Goal: Obtain resource: Download file/media

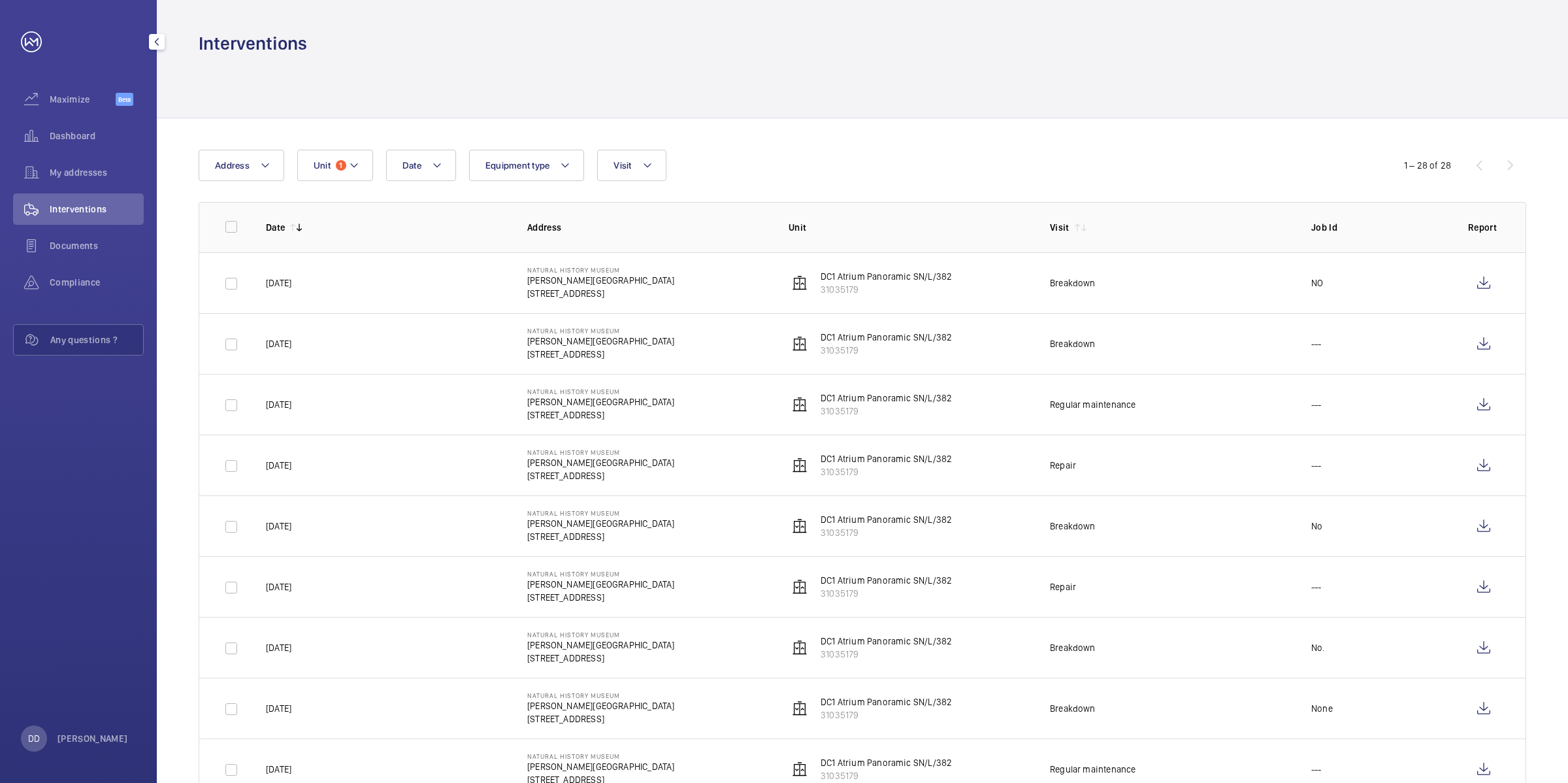
click at [105, 196] on div "Interventions" at bounding box center [78, 209] width 131 height 31
click at [79, 176] on span "My addresses" at bounding box center [96, 172] width 94 height 13
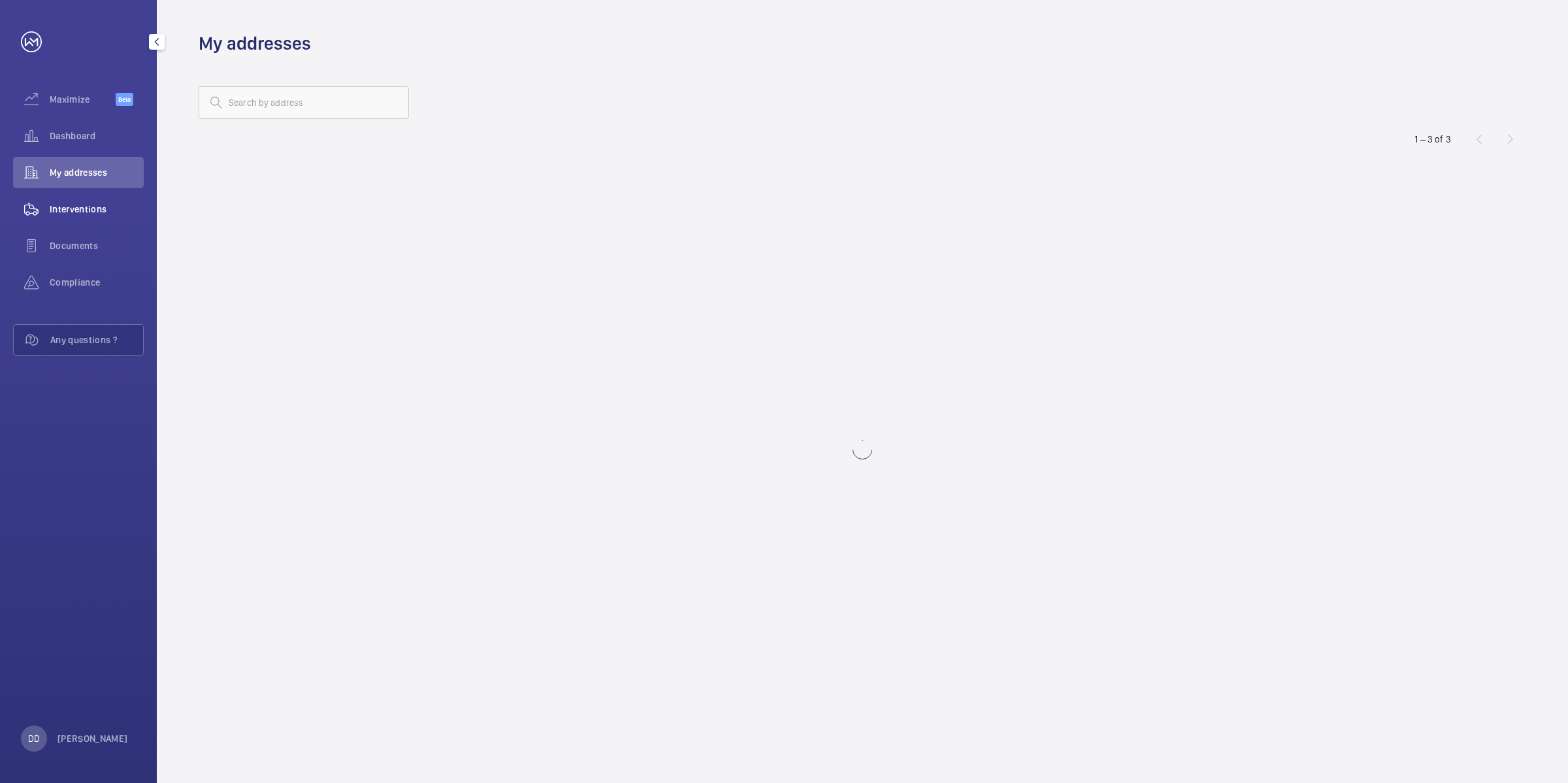
click at [83, 210] on span "Interventions" at bounding box center [96, 209] width 94 height 13
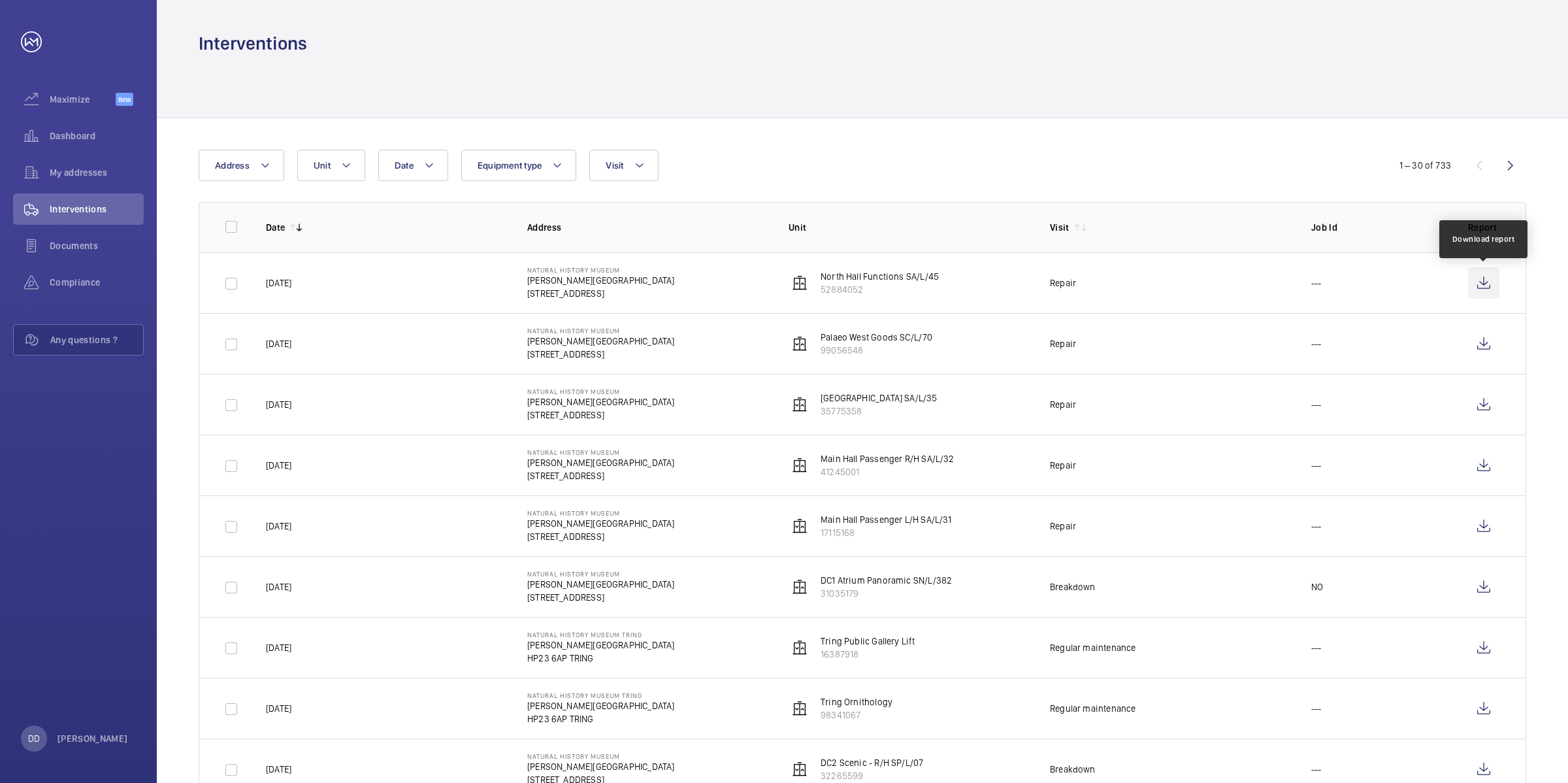
click at [1482, 292] on wm-front-icon-button at bounding box center [1484, 282] width 31 height 31
click at [1485, 413] on wm-front-icon-button at bounding box center [1484, 404] width 31 height 31
click at [1488, 523] on wm-front-icon-button at bounding box center [1484, 526] width 31 height 31
click at [33, 39] on link at bounding box center [31, 41] width 21 height 21
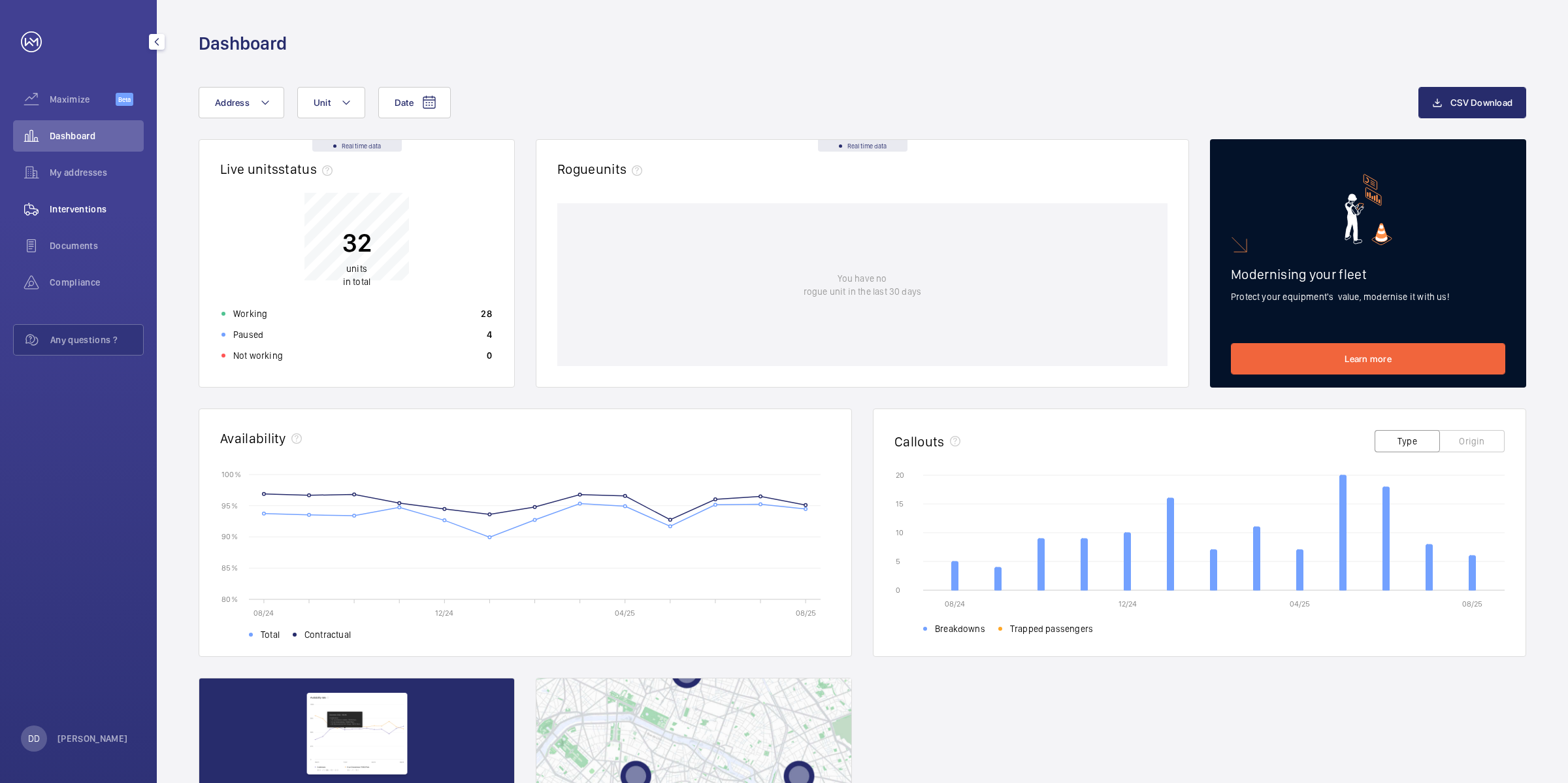
click at [96, 199] on div "Interventions" at bounding box center [78, 209] width 131 height 31
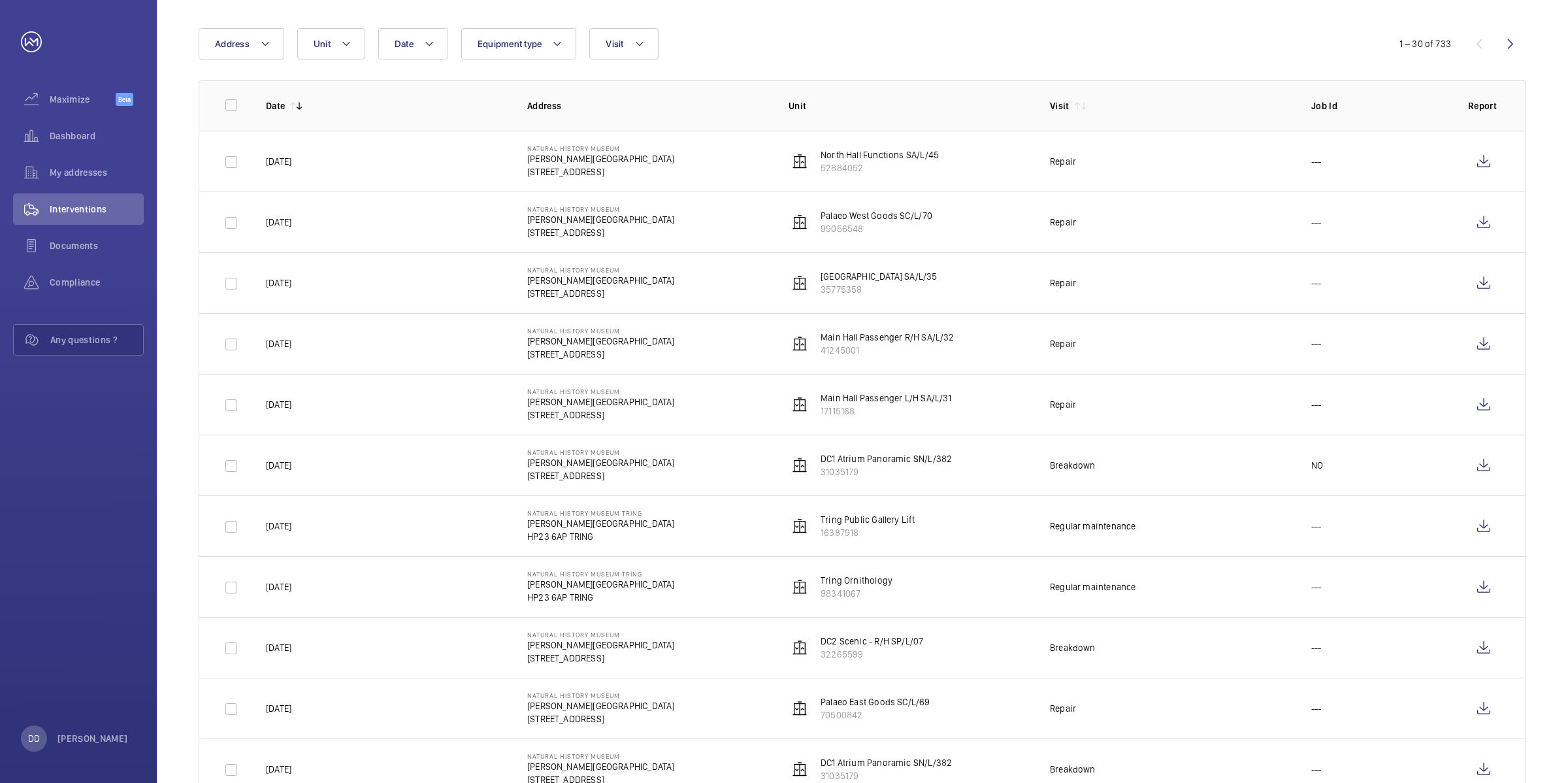
scroll to position [163, 0]
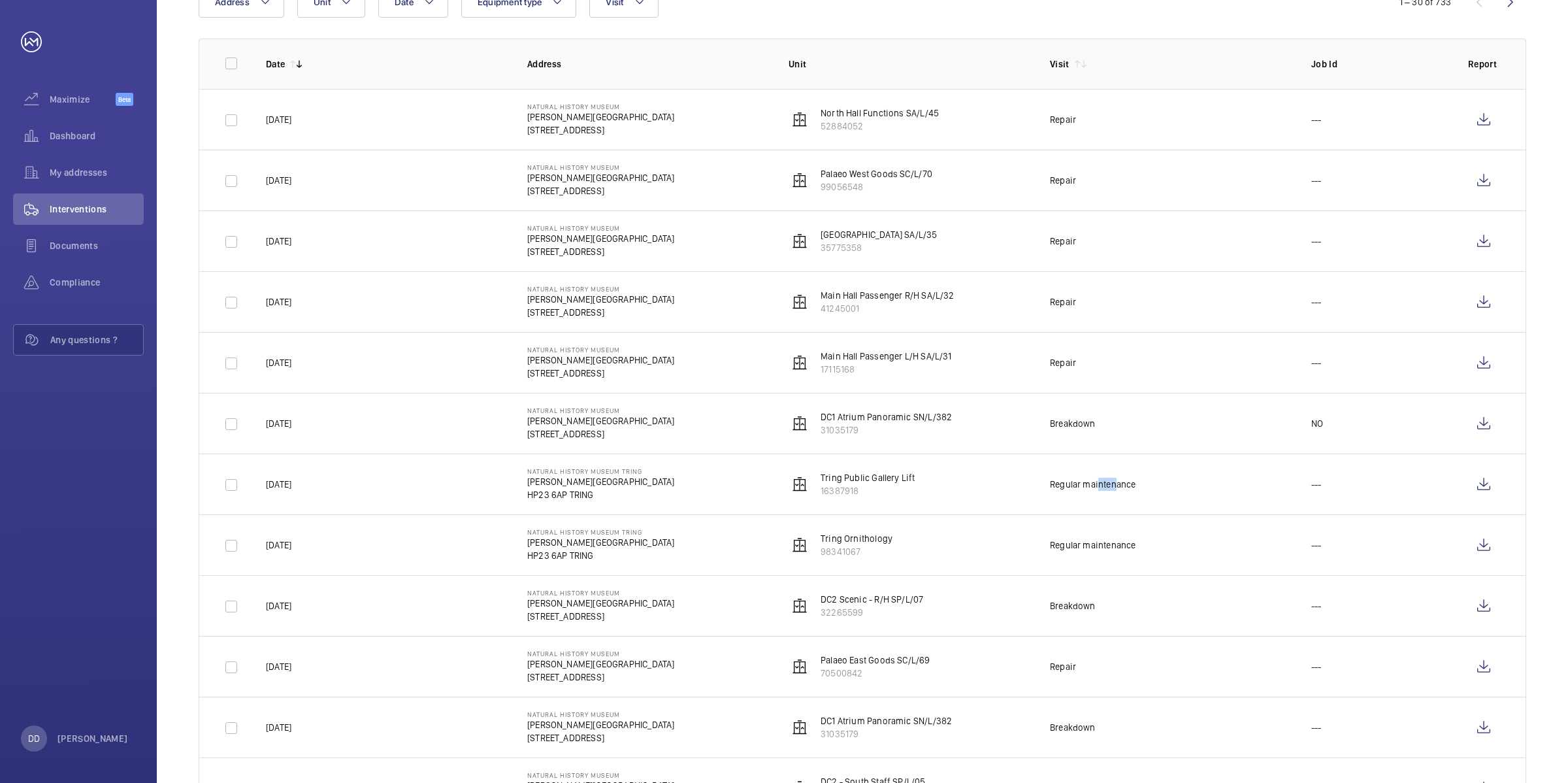
drag, startPoint x: 1089, startPoint y: 491, endPoint x: 1133, endPoint y: 485, distance: 44.4
click at [1141, 502] on td "Regular maintenance" at bounding box center [1159, 484] width 261 height 61
drag, startPoint x: 1057, startPoint y: 428, endPoint x: 1077, endPoint y: 417, distance: 22.8
click at [1072, 420] on div "Breakdown" at bounding box center [1073, 424] width 46 height 13
drag, startPoint x: 1050, startPoint y: 365, endPoint x: 1085, endPoint y: 363, distance: 35.1
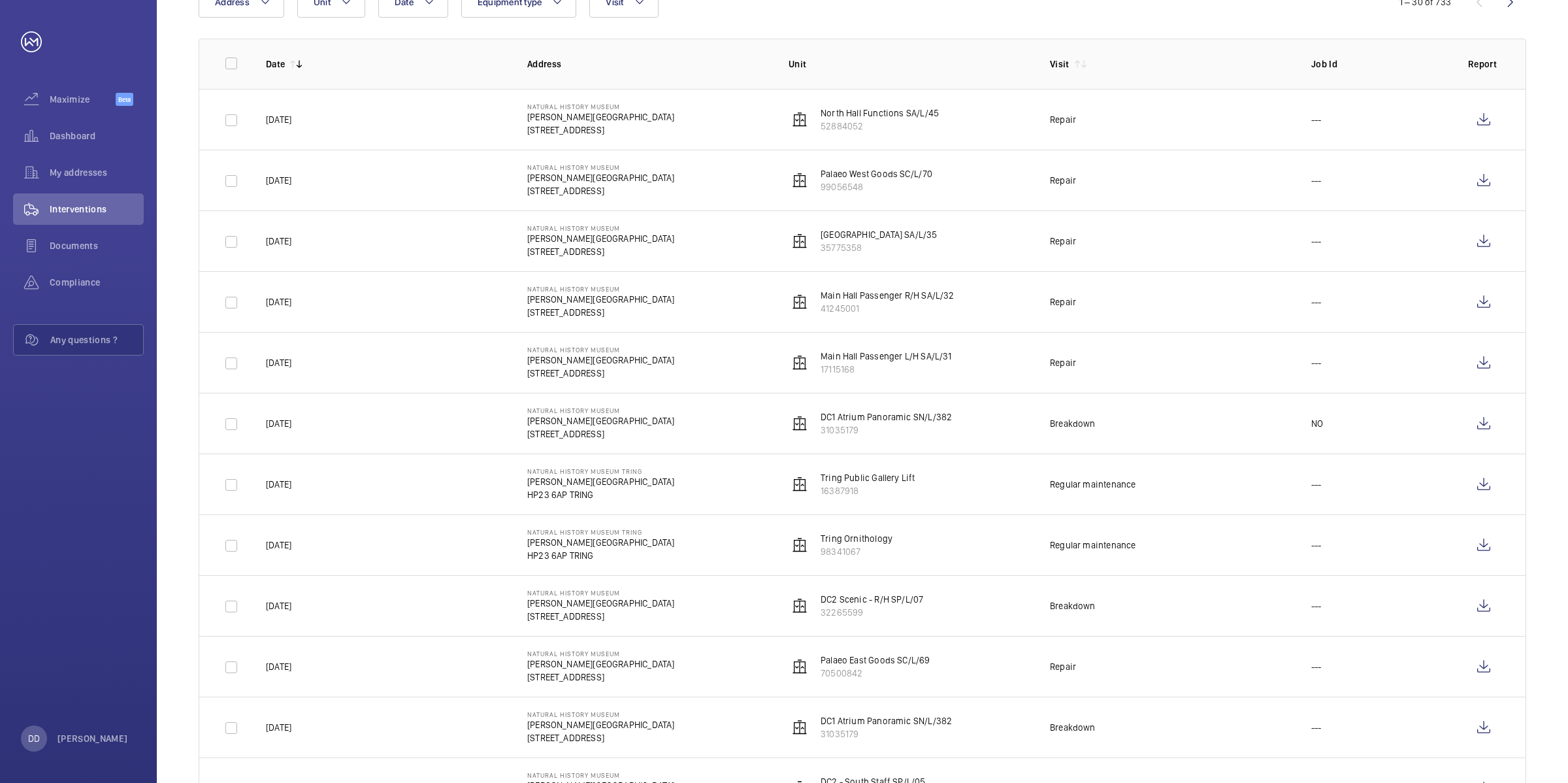
click at [1076, 363] on div "Repair" at bounding box center [1063, 362] width 27 height 13
click at [1135, 392] on td "Repair" at bounding box center [1159, 362] width 261 height 61
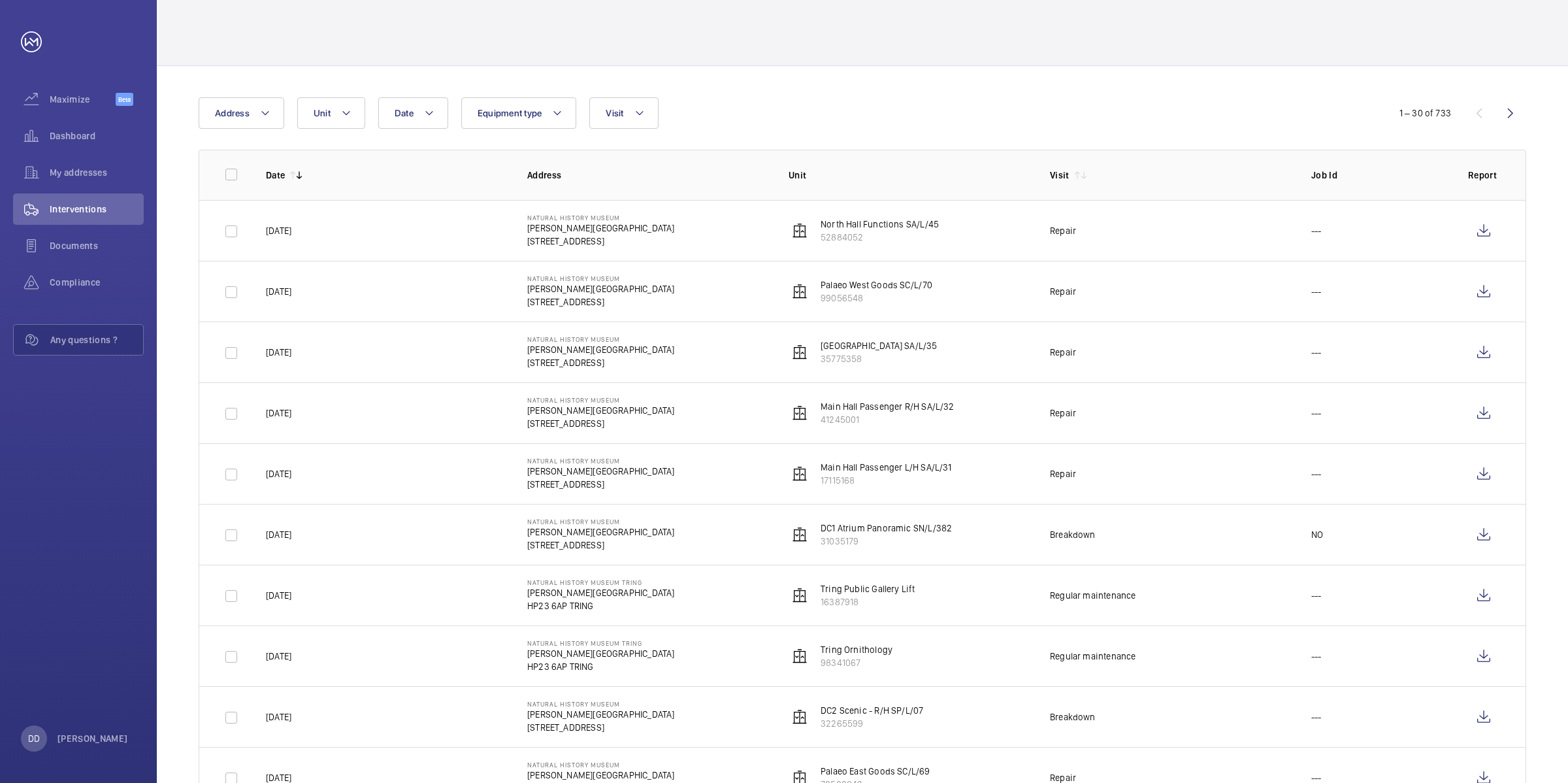
scroll to position [0, 0]
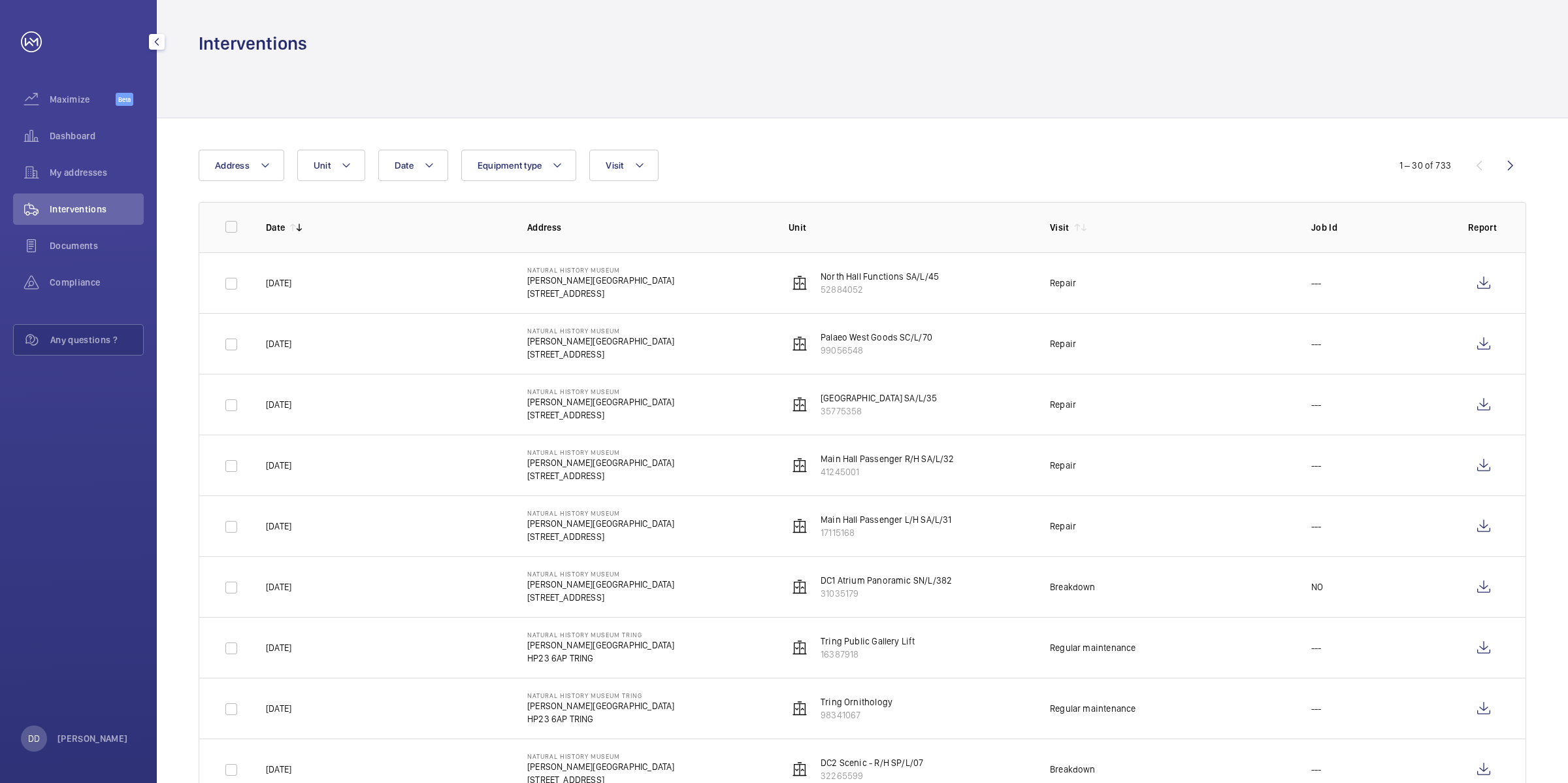
click at [30, 42] on link at bounding box center [31, 41] width 21 height 21
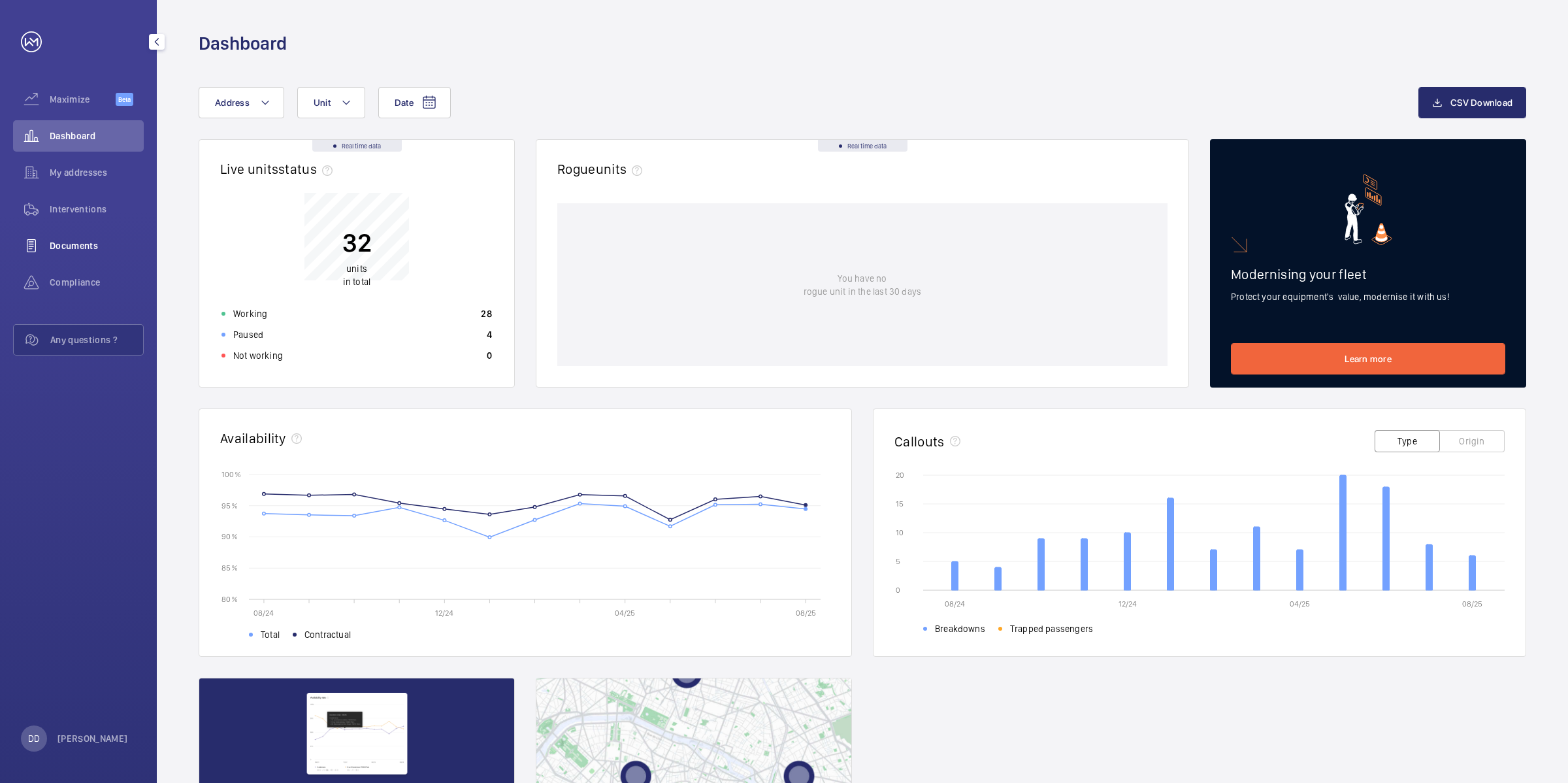
click at [54, 246] on span "Documents" at bounding box center [96, 246] width 94 height 13
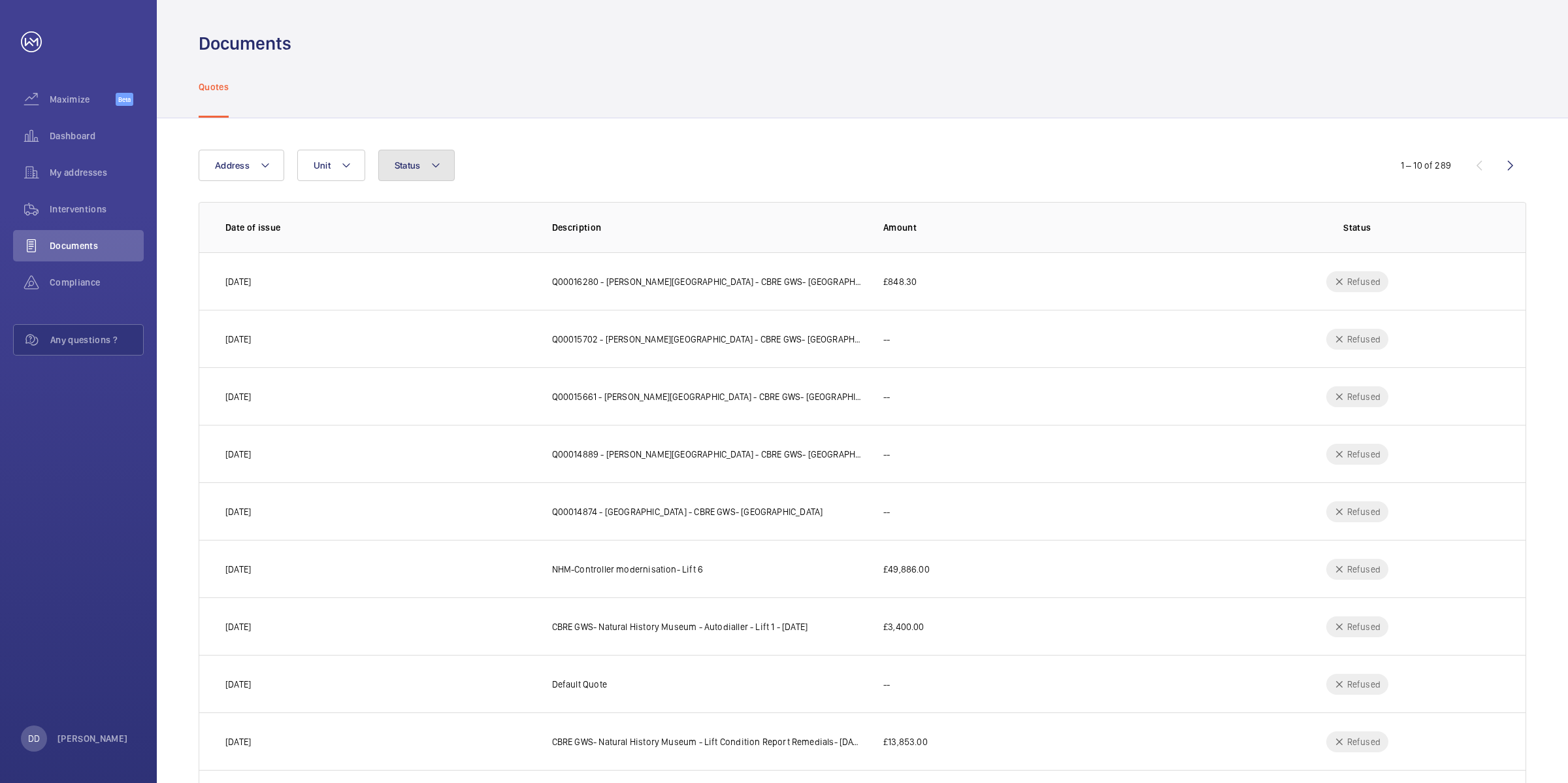
click at [437, 174] on button "Status" at bounding box center [417, 165] width 77 height 31
click at [471, 216] on label "To sign" at bounding box center [492, 206] width 227 height 31
click at [411, 216] on input "To sign" at bounding box center [398, 206] width 27 height 27
checkbox input "true"
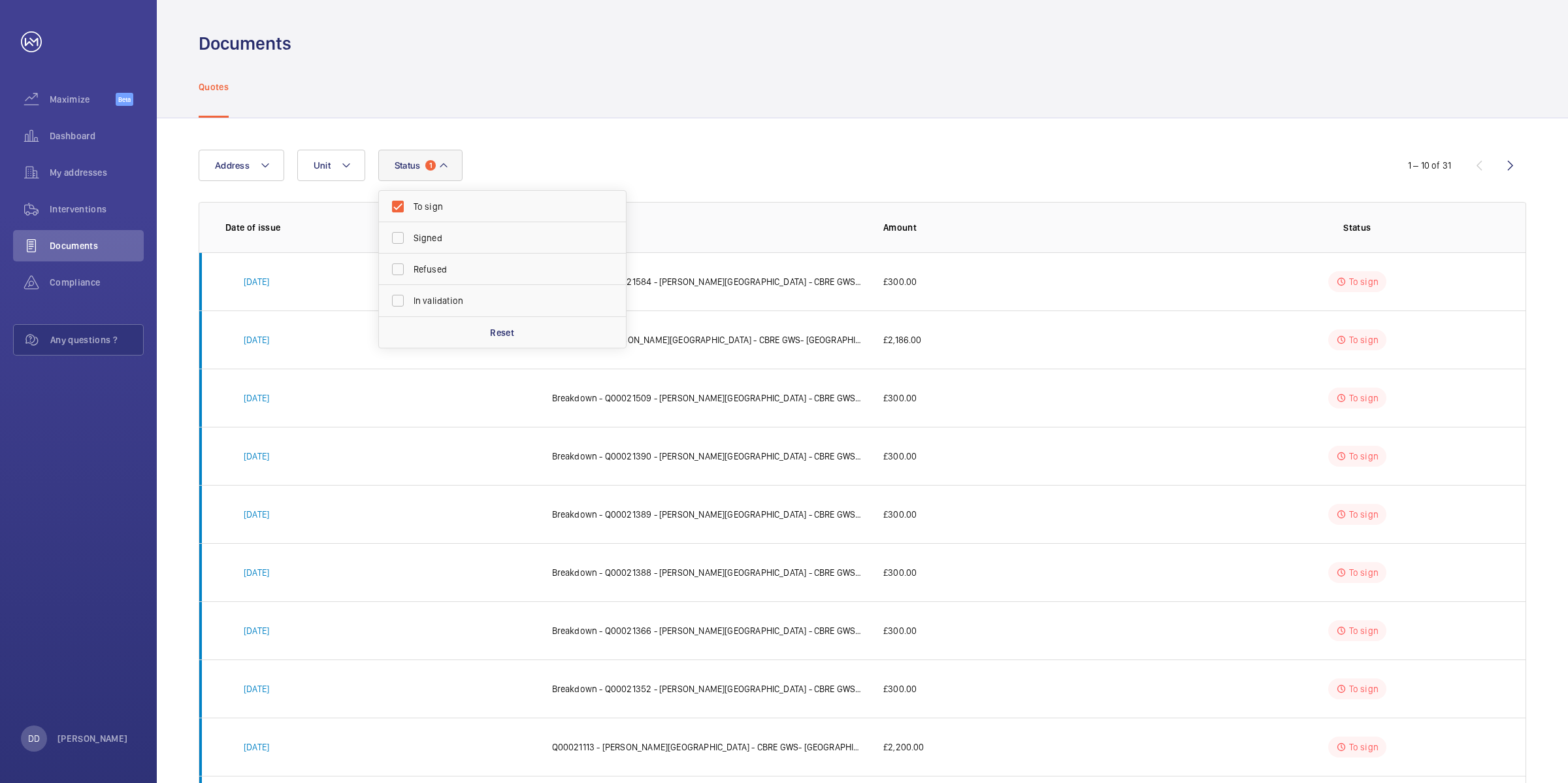
click at [654, 150] on div "Address Unit Status 1 To sign Signed Refused In validation Reset" at bounding box center [784, 165] width 1171 height 31
click at [998, 328] on td "£2,186.00" at bounding box center [1029, 339] width 332 height 58
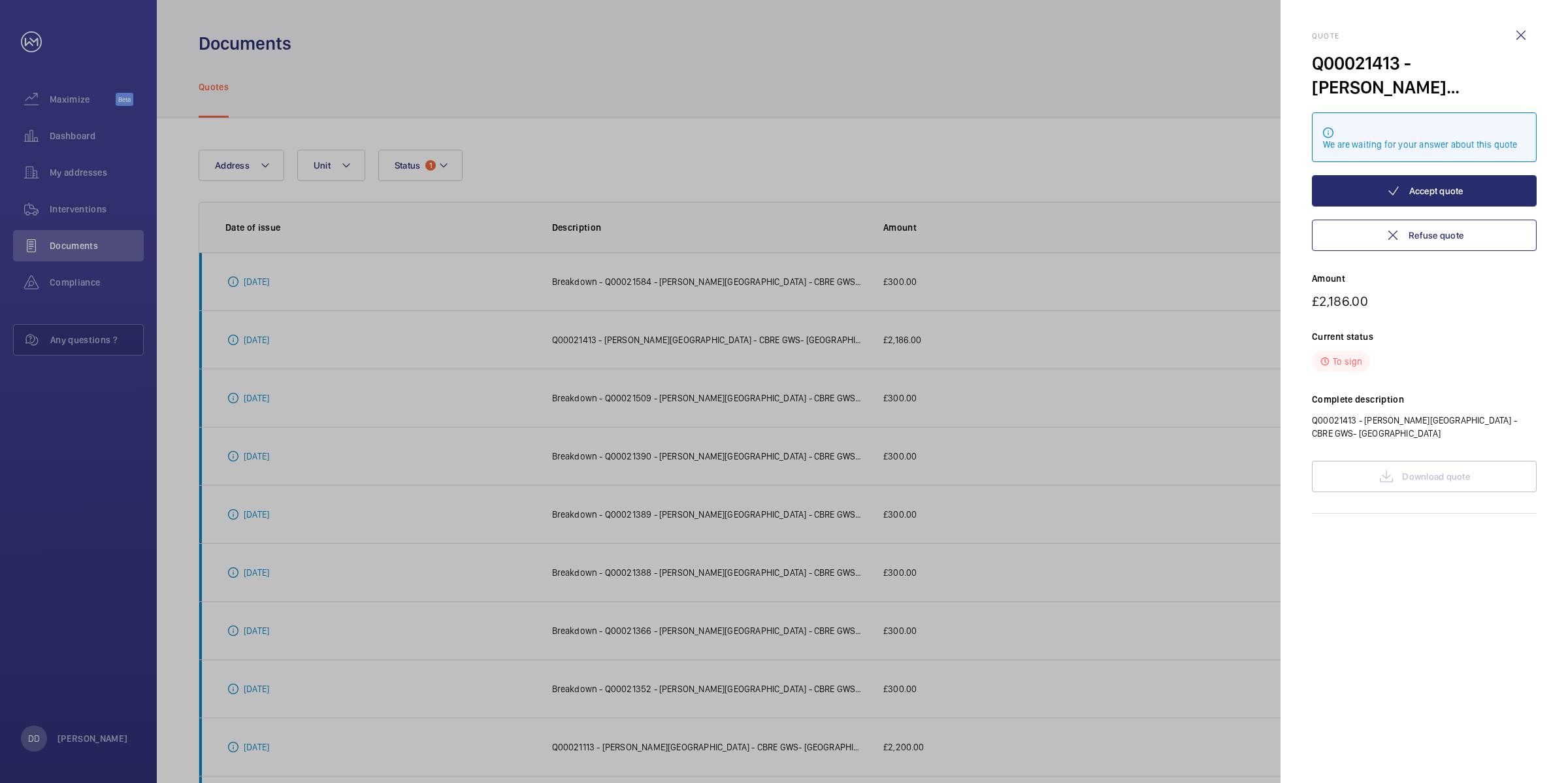
click at [911, 162] on div at bounding box center [784, 392] width 1568 height 783
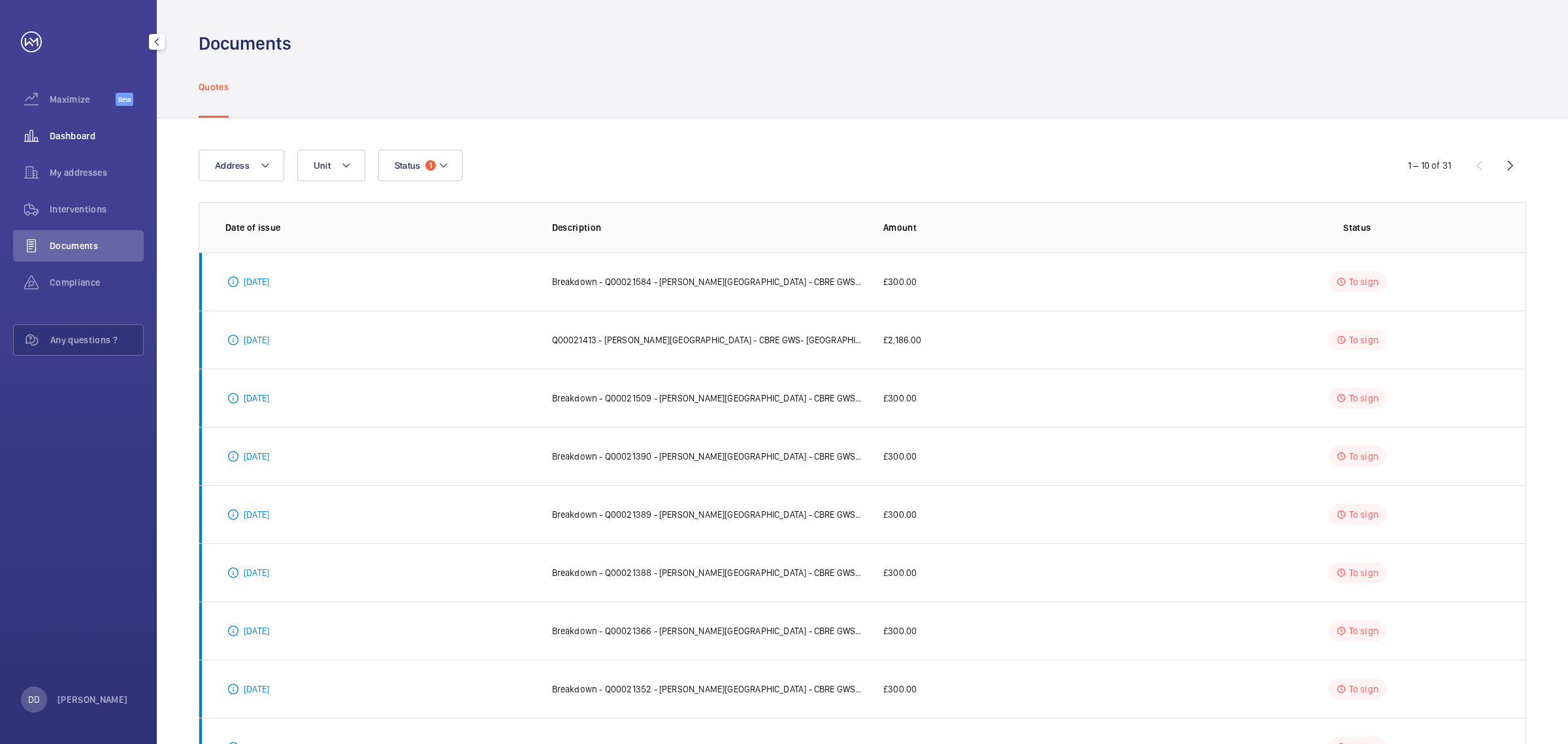
click at [51, 141] on span "Dashboard" at bounding box center [96, 136] width 94 height 13
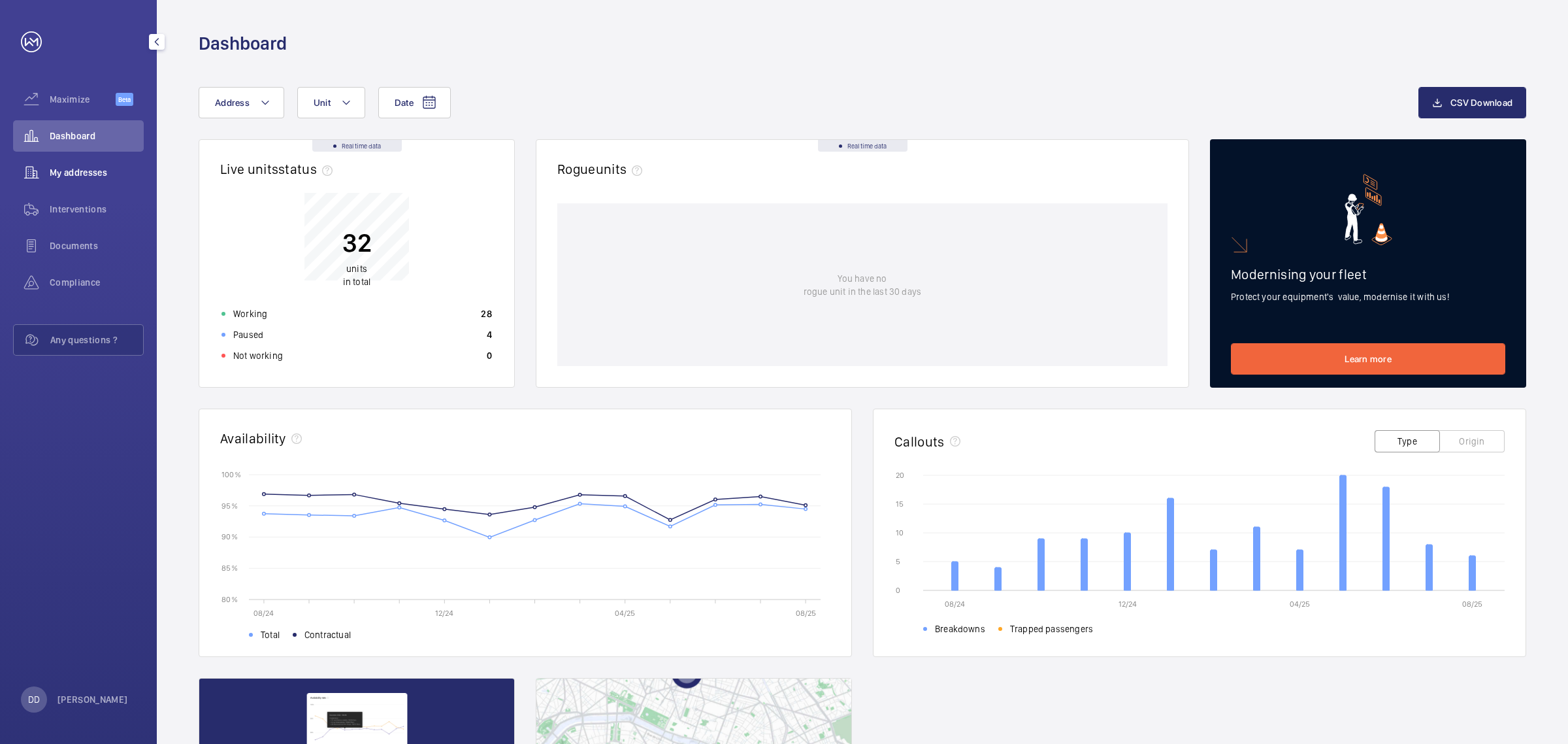
click at [86, 172] on span "My addresses" at bounding box center [96, 172] width 94 height 13
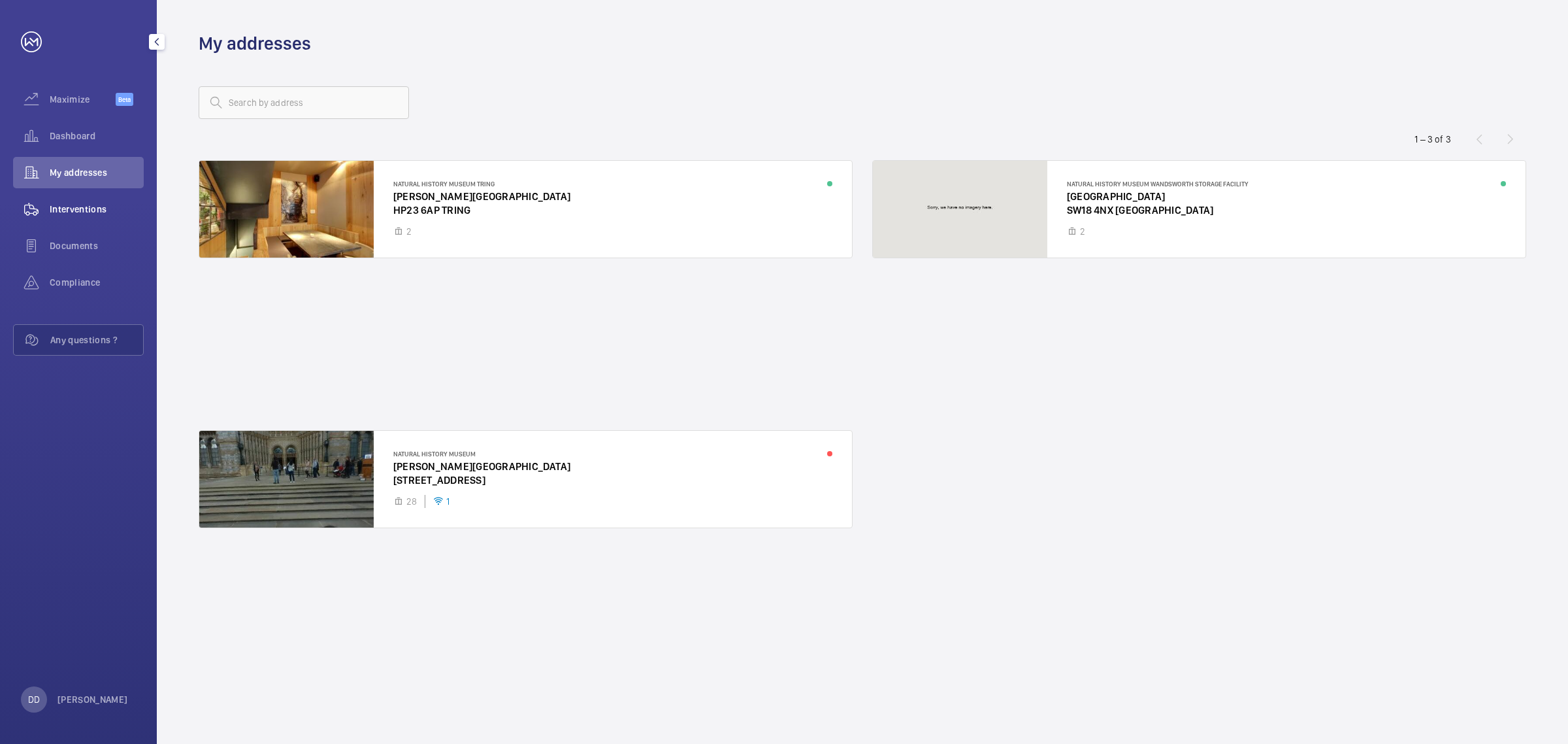
click at [50, 213] on span "Interventions" at bounding box center [96, 209] width 94 height 13
